Goal: Task Accomplishment & Management: Use online tool/utility

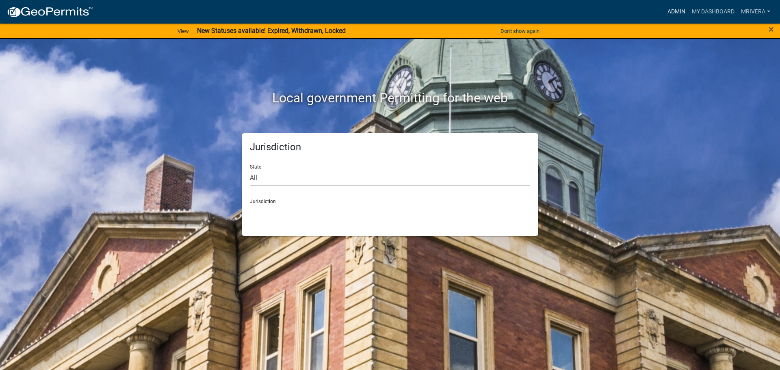
click at [670, 9] on link "Admin" at bounding box center [677, 11] width 24 height 15
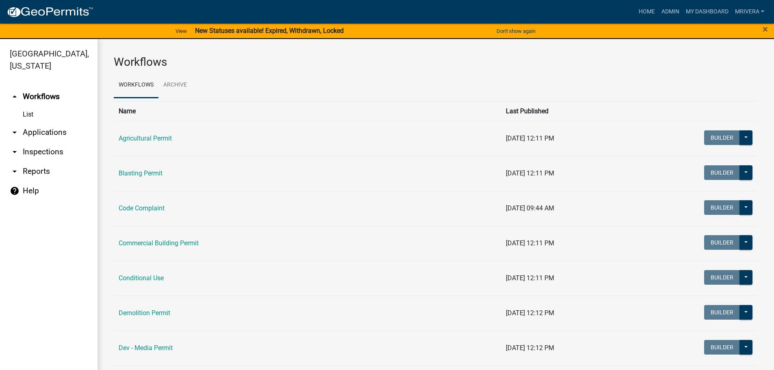
click at [26, 155] on link "arrow_drop_down Inspections" at bounding box center [49, 152] width 98 height 20
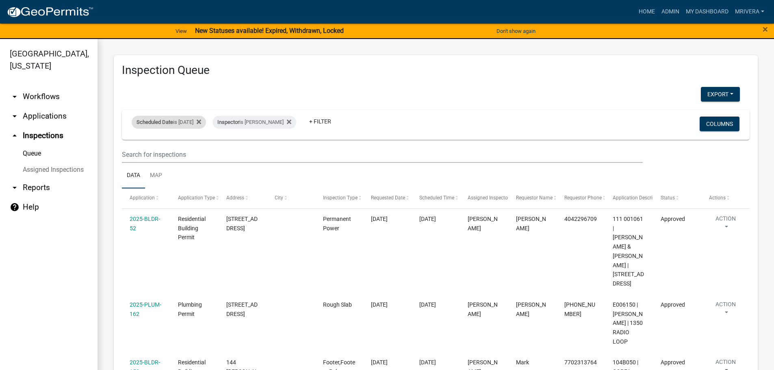
click at [195, 128] on div "Scheduled Date is [DATE]" at bounding box center [169, 122] width 74 height 13
click at [198, 155] on input "[DATE]" at bounding box center [176, 152] width 57 height 17
type input "[DATE]"
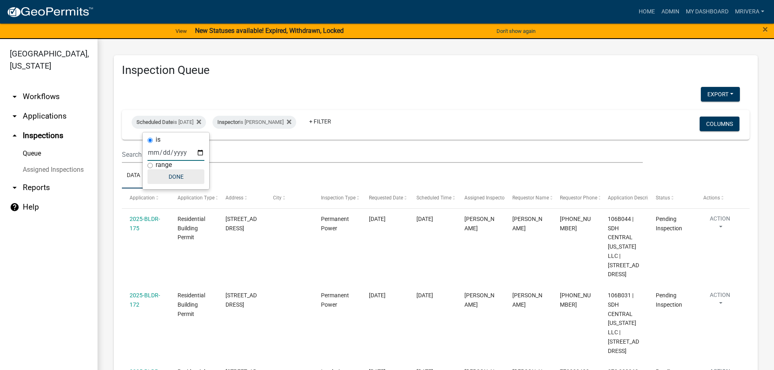
click at [180, 177] on button "Done" at bounding box center [176, 177] width 57 height 15
click at [172, 122] on span "Scheduled Date" at bounding box center [155, 122] width 37 height 6
click at [200, 155] on input "[DATE]" at bounding box center [176, 152] width 57 height 17
type input "[DATE]"
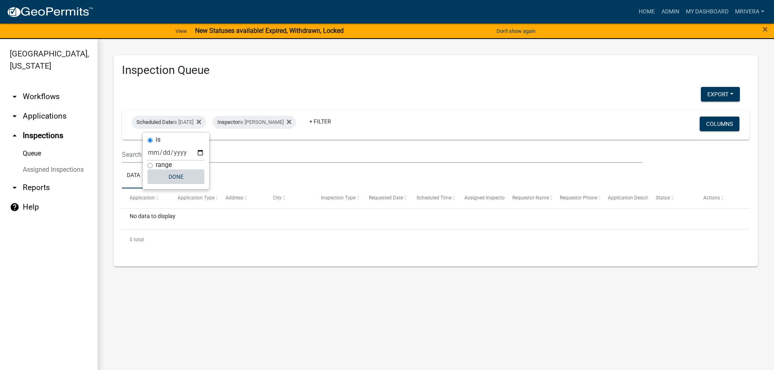
click at [182, 179] on button "Done" at bounding box center [176, 177] width 57 height 15
click at [239, 122] on span "Inspector" at bounding box center [228, 122] width 22 height 6
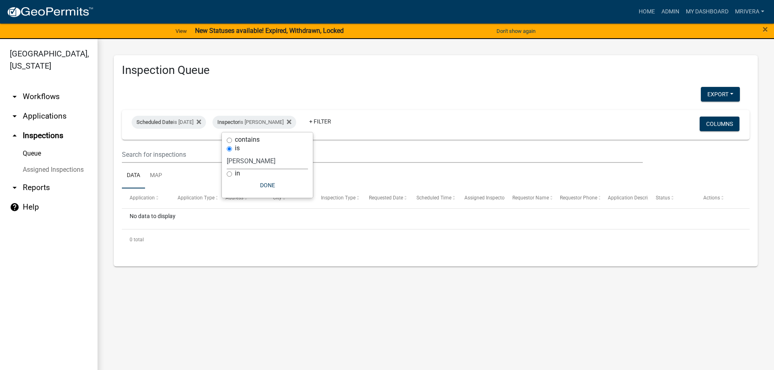
click at [256, 160] on select "Select an option None [PERSON_NAME] [PERSON_NAME] [PERSON_NAME] [PERSON_NAME] […" at bounding box center [267, 161] width 81 height 17
select select "a0ea4169-8540-4a2c-b9f4-cf4c1ffdeb95"
click at [230, 153] on select "Select an option None [PERSON_NAME] [PERSON_NAME] [PERSON_NAME] [PERSON_NAME] […" at bounding box center [267, 161] width 81 height 17
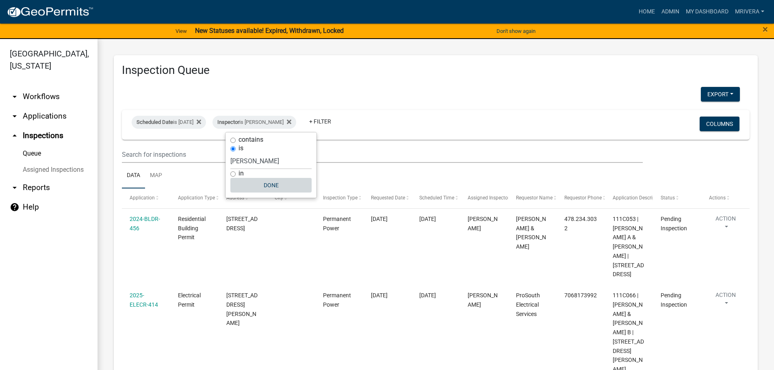
click at [279, 186] on button "Done" at bounding box center [270, 185] width 81 height 15
